Goal: Task Accomplishment & Management: Complete application form

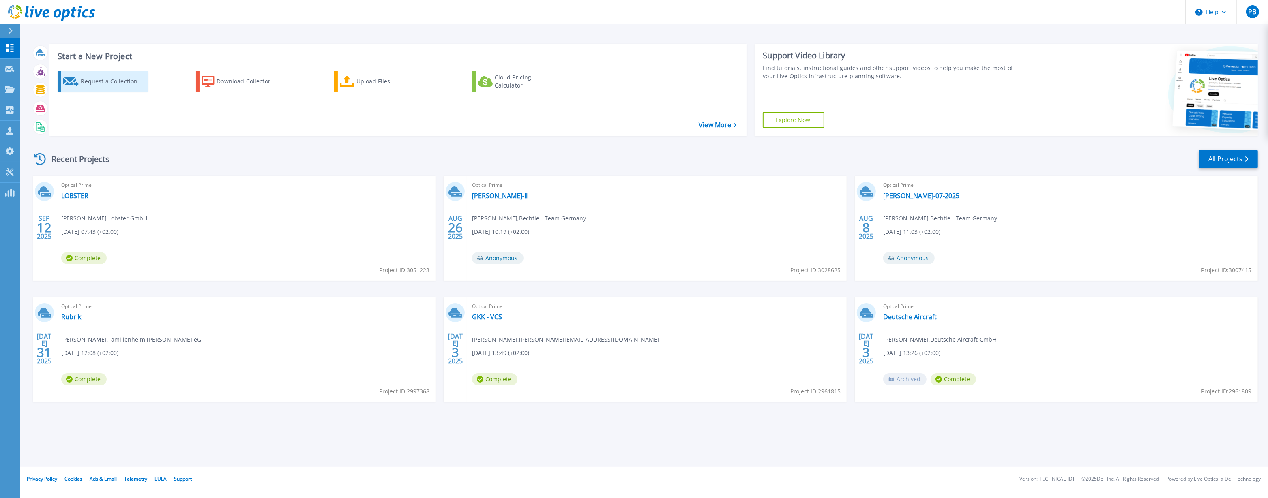
click at [78, 79] on icon at bounding box center [71, 82] width 16 height 10
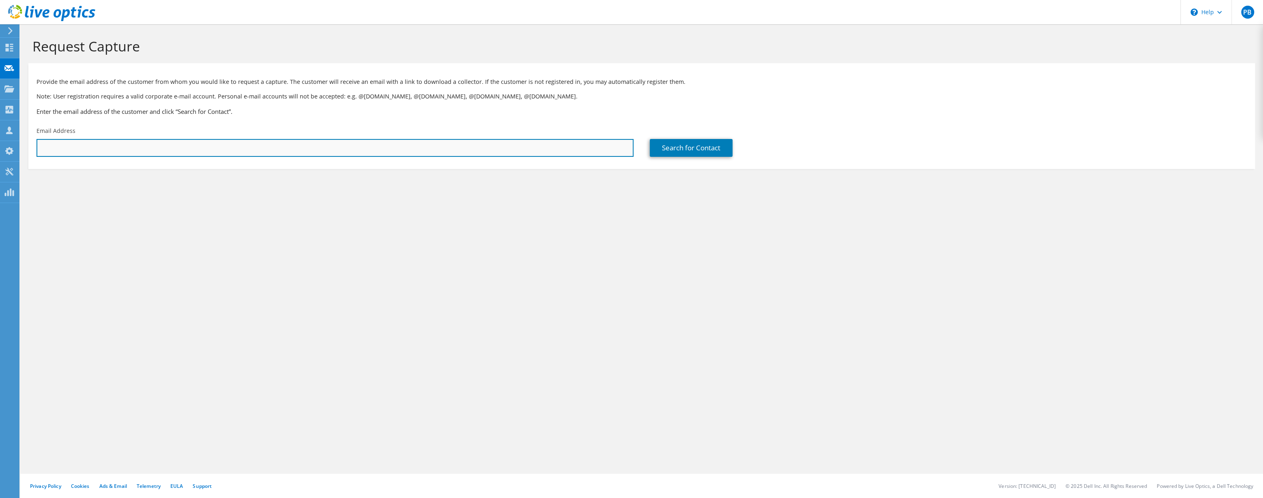
click at [328, 156] on input "text" at bounding box center [334, 148] width 597 height 18
paste input "296470"
type input "2"
click at [142, 155] on input "text" at bounding box center [334, 148] width 597 height 18
paste input "[EMAIL_ADDRESS][DOMAIN_NAME]"
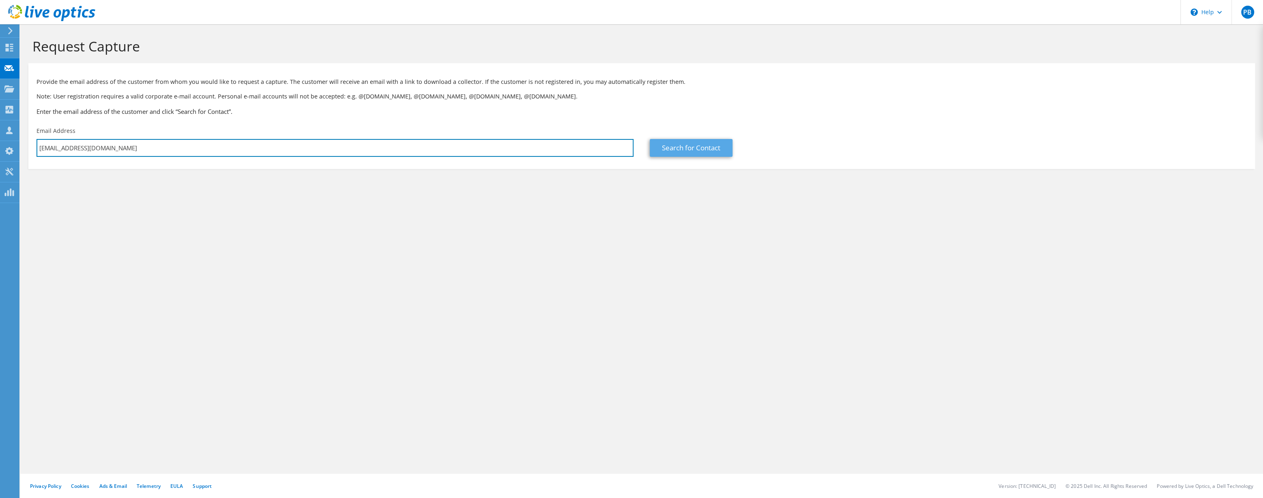
type input "[EMAIL_ADDRESS][DOMAIN_NAME]"
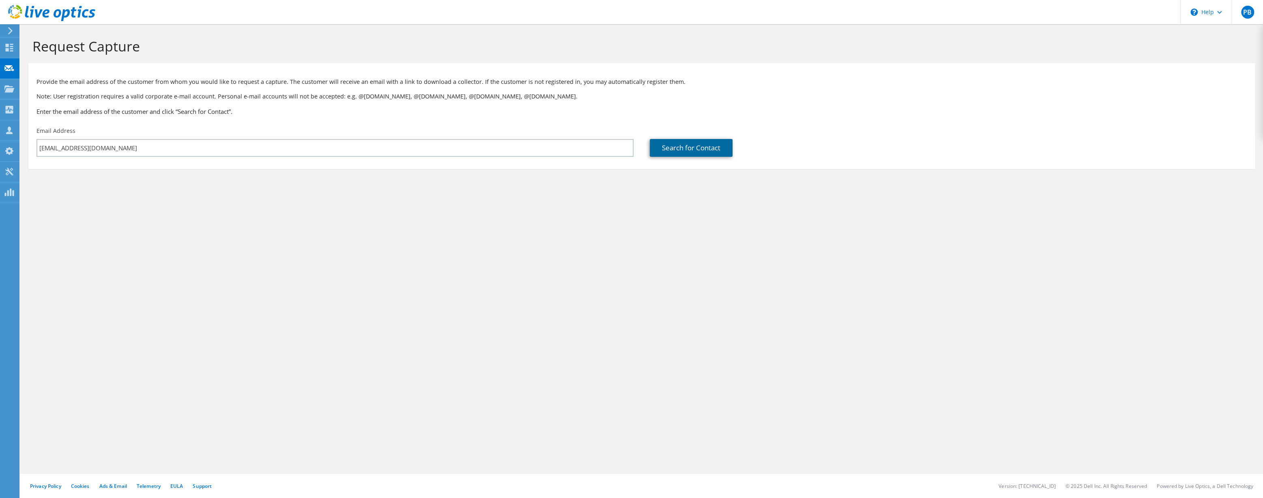
click at [684, 143] on link "Search for Contact" at bounding box center [691, 148] width 83 height 18
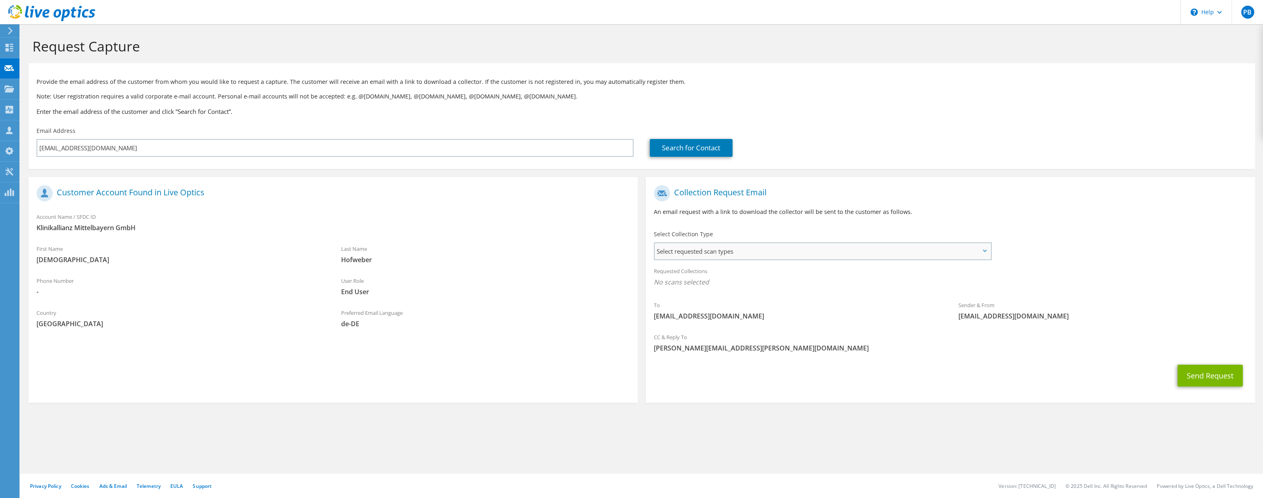
click at [811, 255] on span "Select requested scan types" at bounding box center [822, 251] width 336 height 16
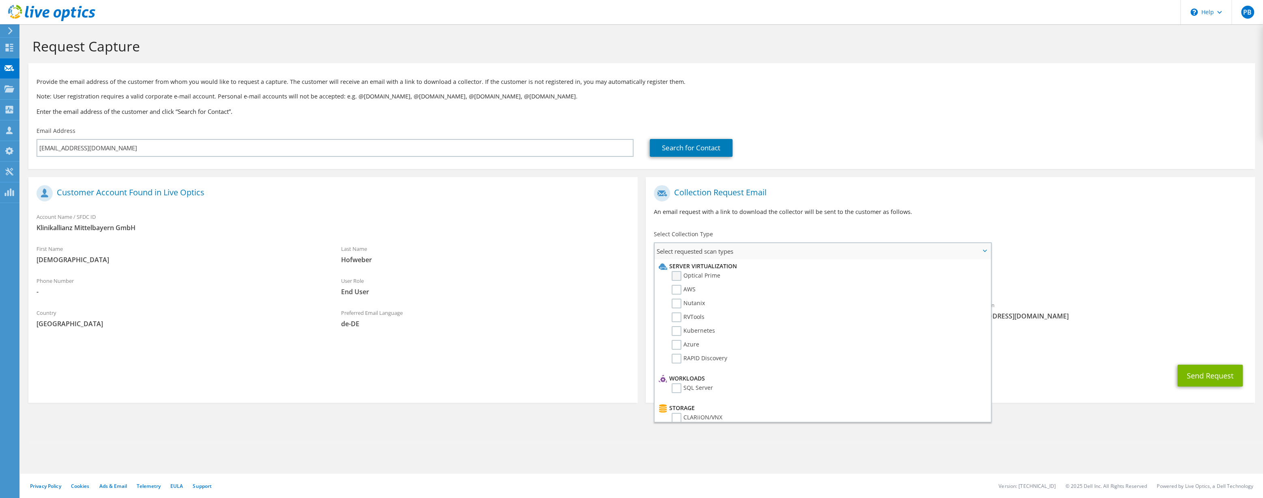
click at [682, 273] on label "Optical Prime" at bounding box center [696, 276] width 49 height 10
click at [0, 0] on input "Optical Prime" at bounding box center [0, 0] width 0 height 0
click at [674, 318] on label "RVTools" at bounding box center [688, 318] width 33 height 10
click at [0, 0] on input "RVTools" at bounding box center [0, 0] width 0 height 0
click at [1157, 277] on div "Requested Collections No scans selected Optical Prime RVTools" at bounding box center [950, 279] width 609 height 32
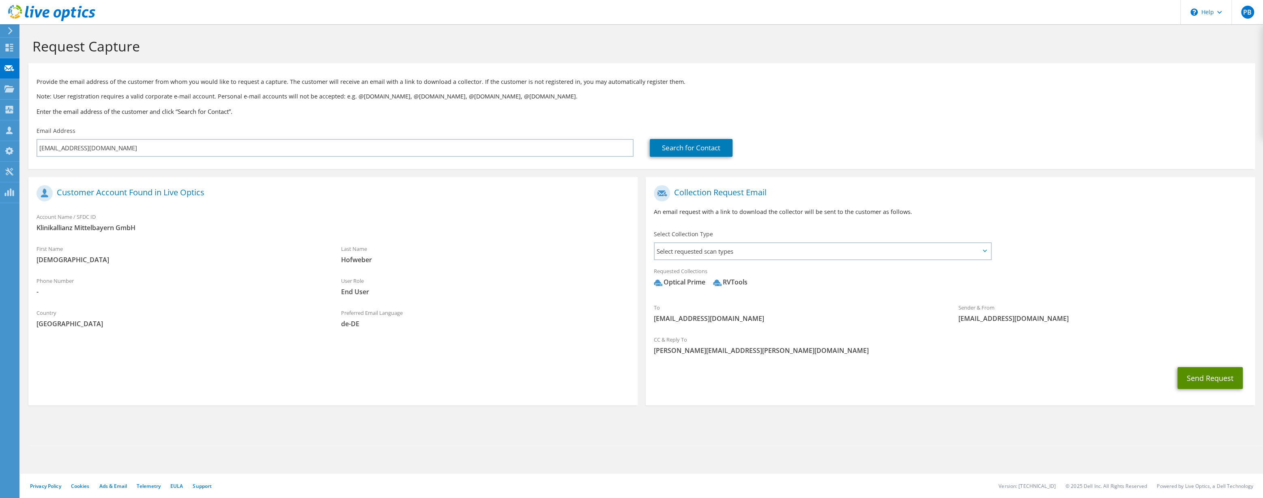
click at [1198, 376] on button "Send Request" at bounding box center [1209, 378] width 65 height 22
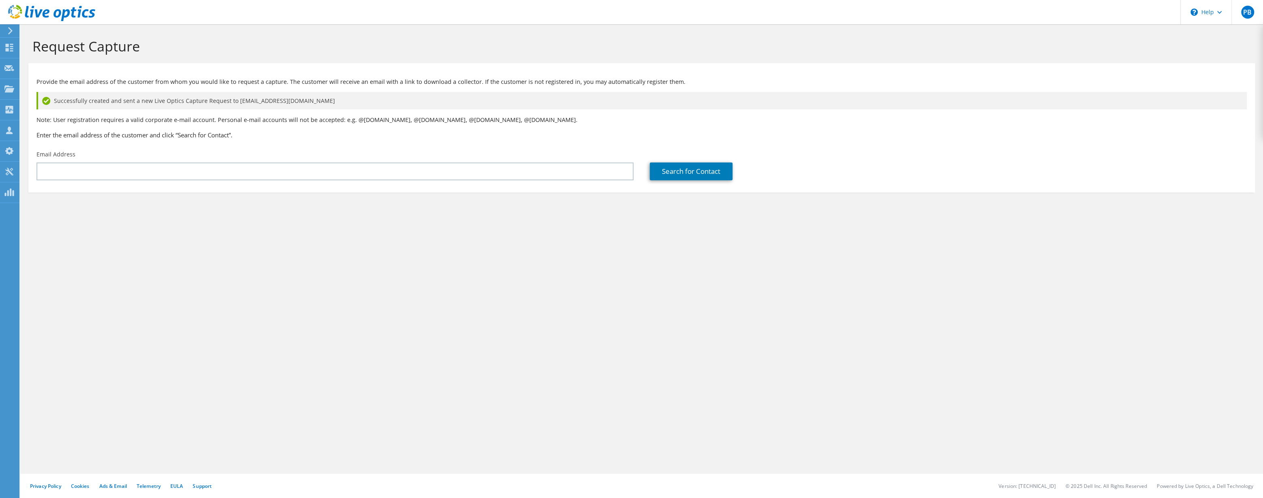
drag, startPoint x: 338, startPoint y: 102, endPoint x: 53, endPoint y: 89, distance: 285.8
click at [52, 89] on div "Provide the email address of the customer from whom you would like to request a…" at bounding box center [641, 106] width 1226 height 79
click at [111, 50] on h1 "Request Capture" at bounding box center [639, 46] width 1214 height 17
